Goal: Task Accomplishment & Management: Manage account settings

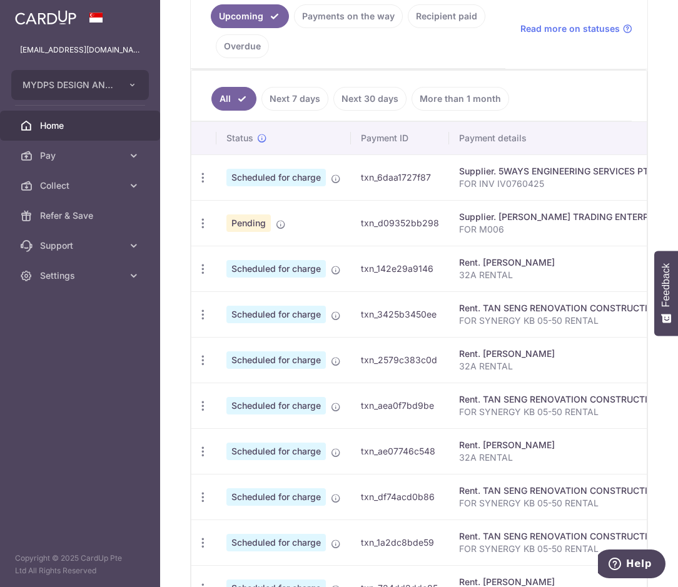
scroll to position [313, 0]
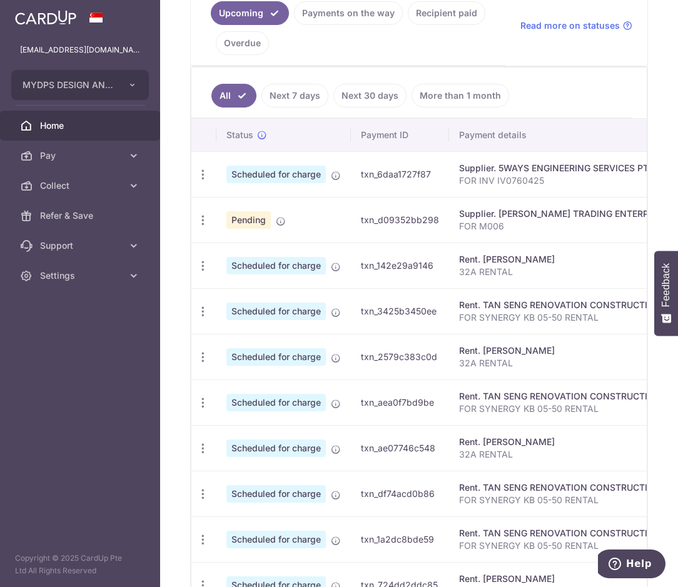
click at [516, 216] on div "Supplier. JENNINGS TRADING ENTERPRISE PTE LTD" at bounding box center [582, 214] width 246 height 13
click at [251, 216] on span "Pending" at bounding box center [248, 220] width 44 height 18
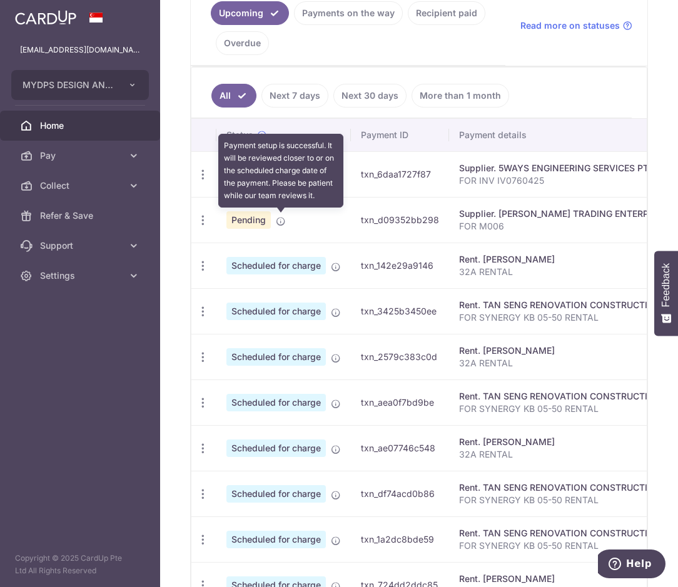
click at [279, 222] on icon at bounding box center [281, 221] width 10 height 10
click at [280, 223] on icon at bounding box center [281, 221] width 10 height 10
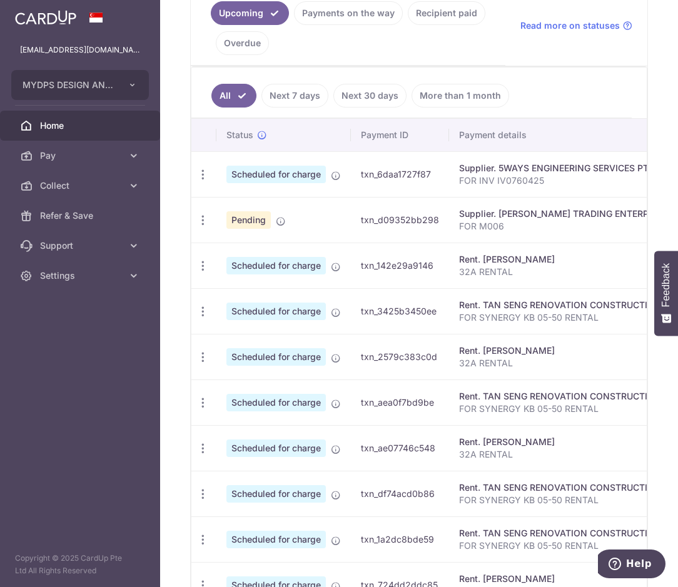
click at [259, 224] on span "Pending" at bounding box center [248, 220] width 44 height 18
click at [204, 221] on icon "button" at bounding box center [202, 220] width 13 height 13
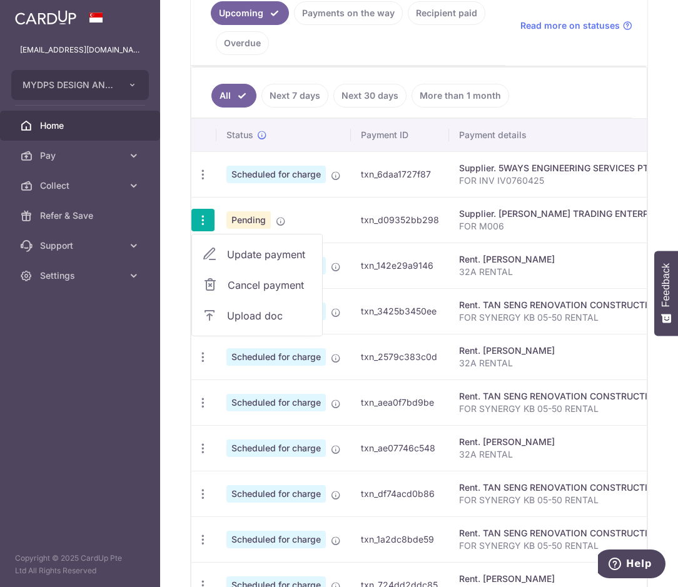
click at [263, 318] on span "Upload doc" at bounding box center [269, 315] width 85 height 15
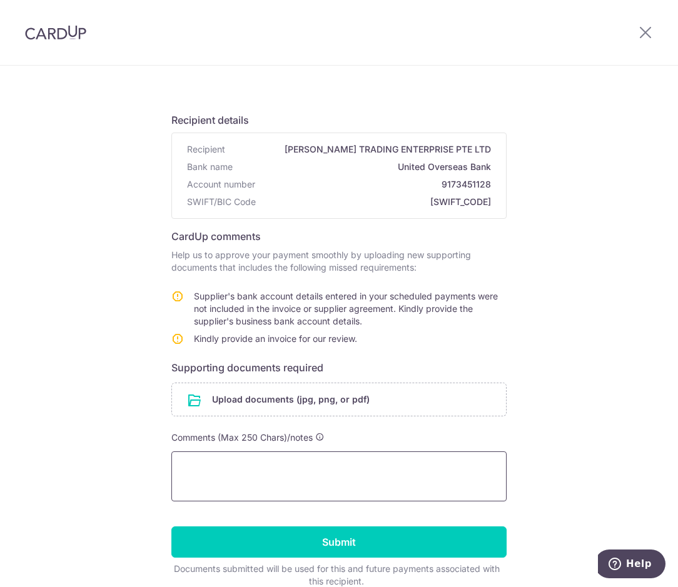
scroll to position [105, 0]
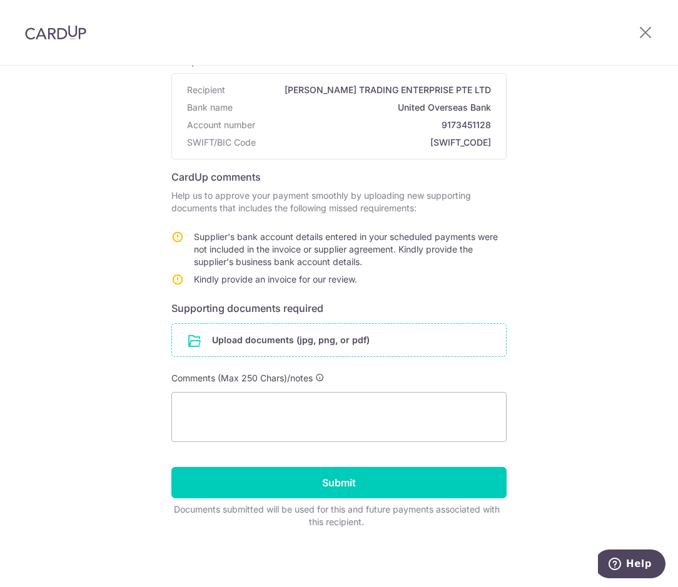
click at [307, 335] on input "file" at bounding box center [339, 340] width 334 height 33
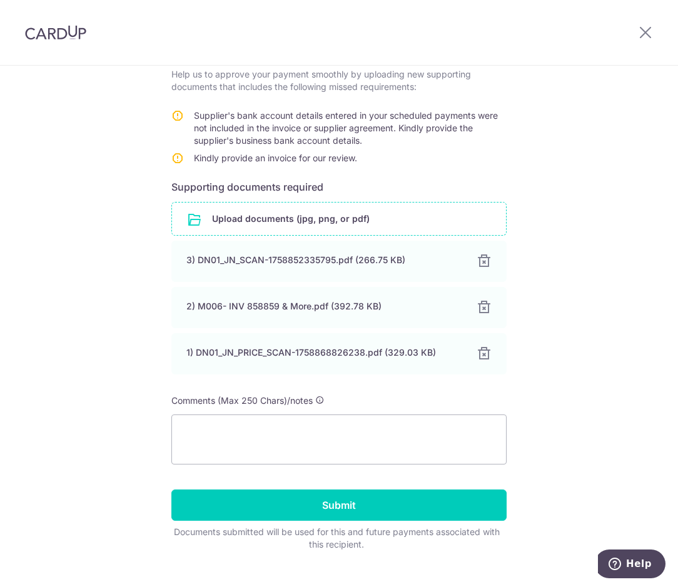
scroll to position [249, 0]
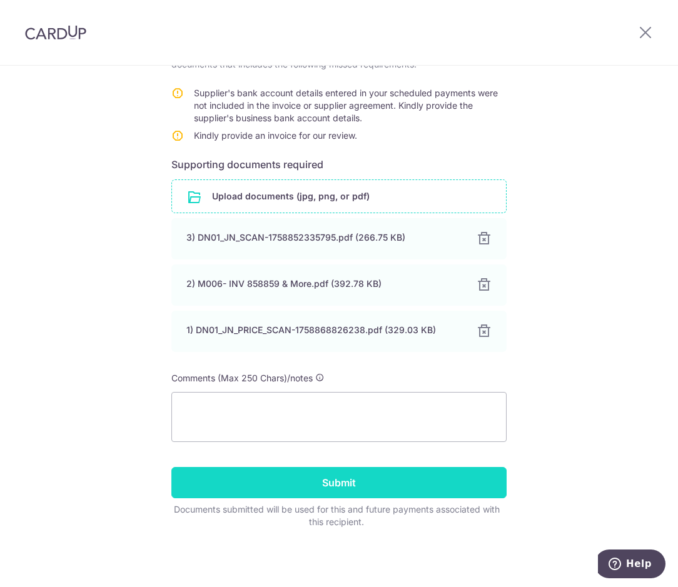
click at [339, 493] on input "Submit" at bounding box center [338, 482] width 335 height 31
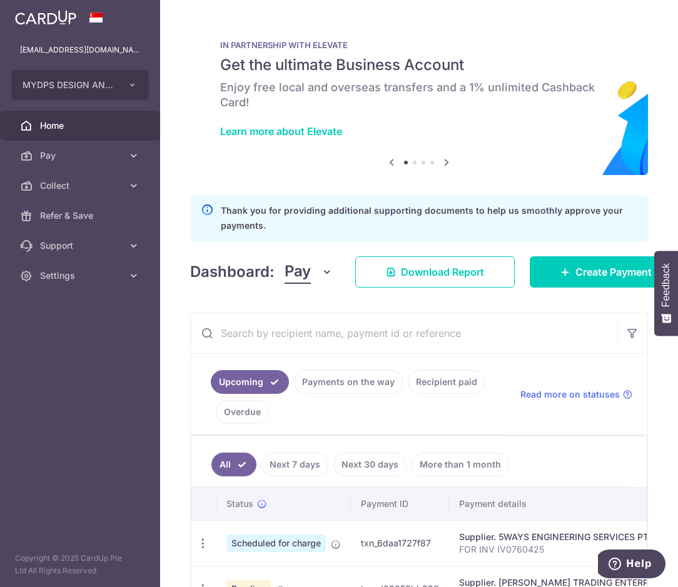
click at [76, 126] on span "Home" at bounding box center [81, 125] width 83 height 13
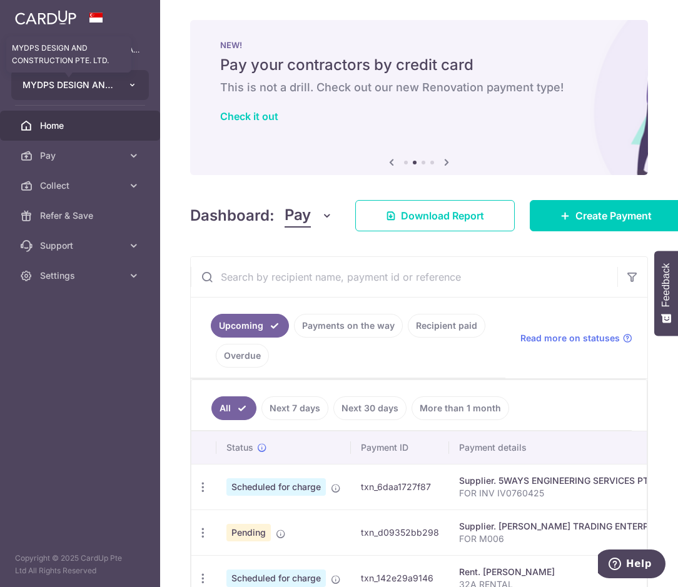
click at [86, 84] on span "MYDPS DESIGN AND CONSTRUCTION PTE. LTD." at bounding box center [69, 85] width 93 height 13
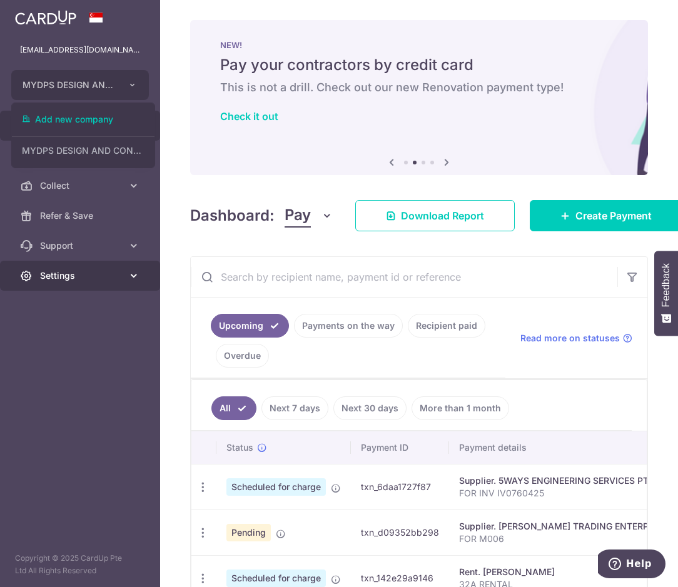
click at [94, 273] on span "Settings" at bounding box center [81, 276] width 83 height 13
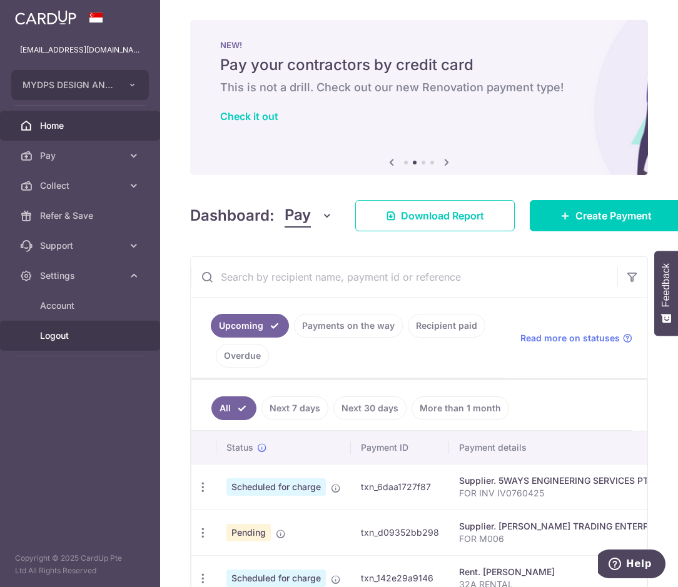
click at [81, 340] on span "Logout" at bounding box center [81, 336] width 83 height 13
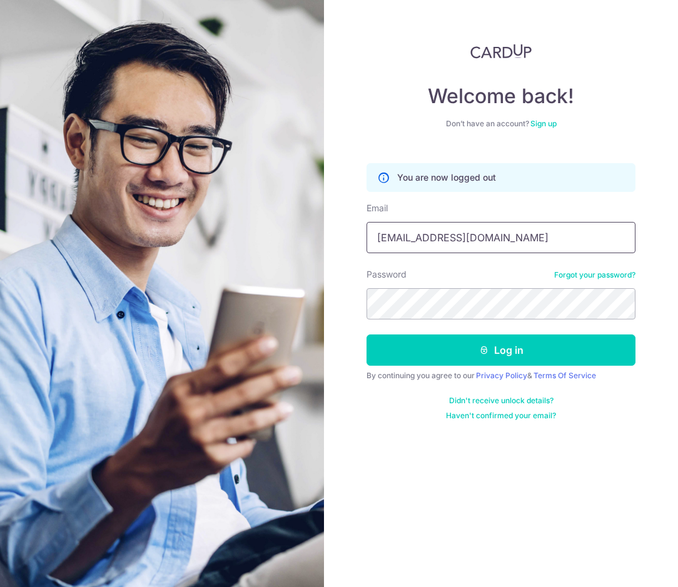
click at [513, 244] on input "accounts@mydpssg.com" at bounding box center [500, 237] width 269 height 31
type input "[EMAIL_ADDRESS][DOMAIN_NAME]"
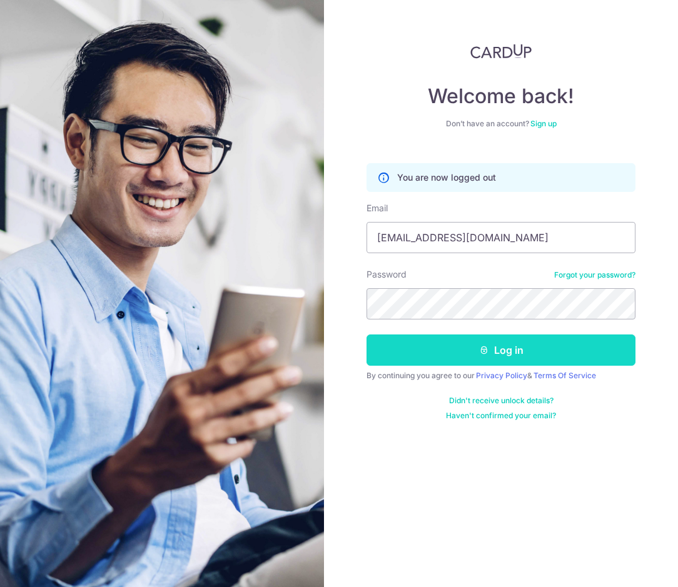
click at [480, 357] on button "Log in" at bounding box center [500, 350] width 269 height 31
